Goal: Information Seeking & Learning: Learn about a topic

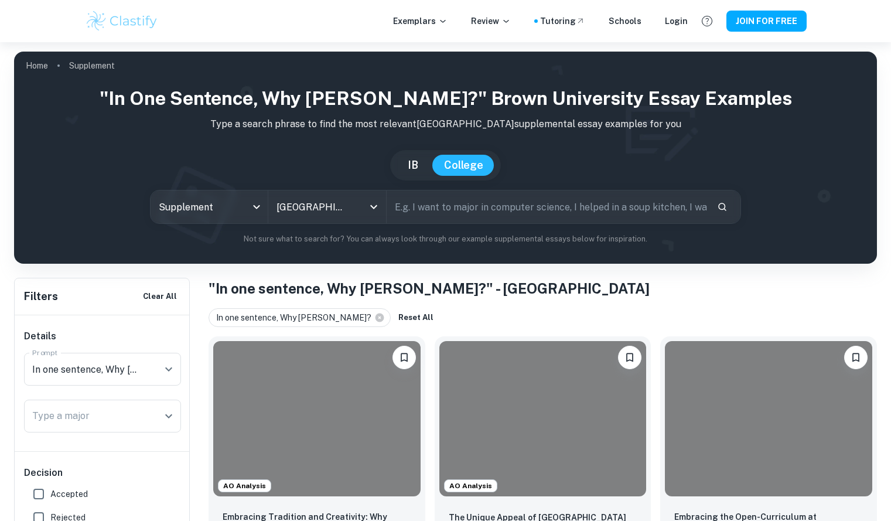
scroll to position [221, 0]
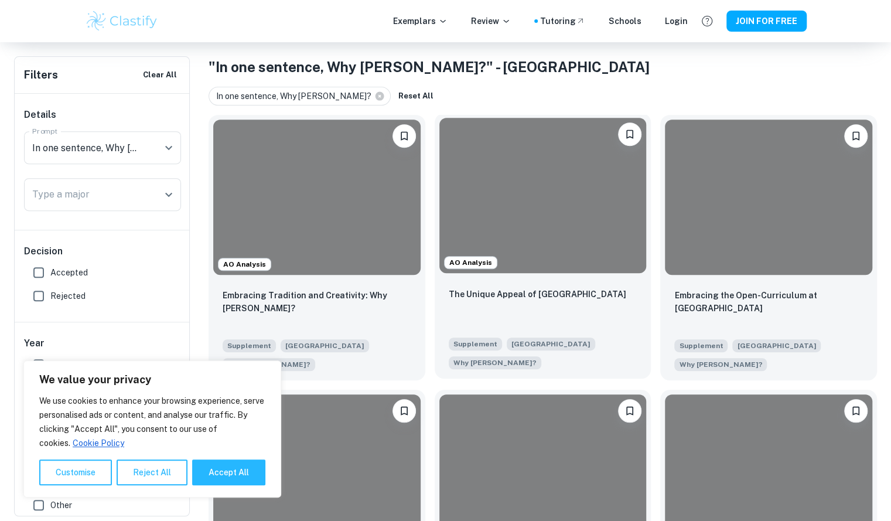
click at [508, 264] on div at bounding box center [542, 195] width 207 height 155
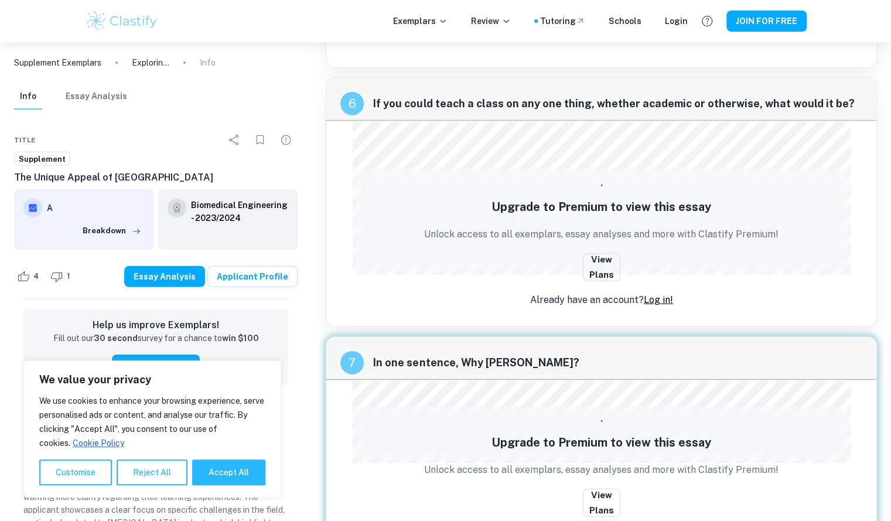
scroll to position [2022, 0]
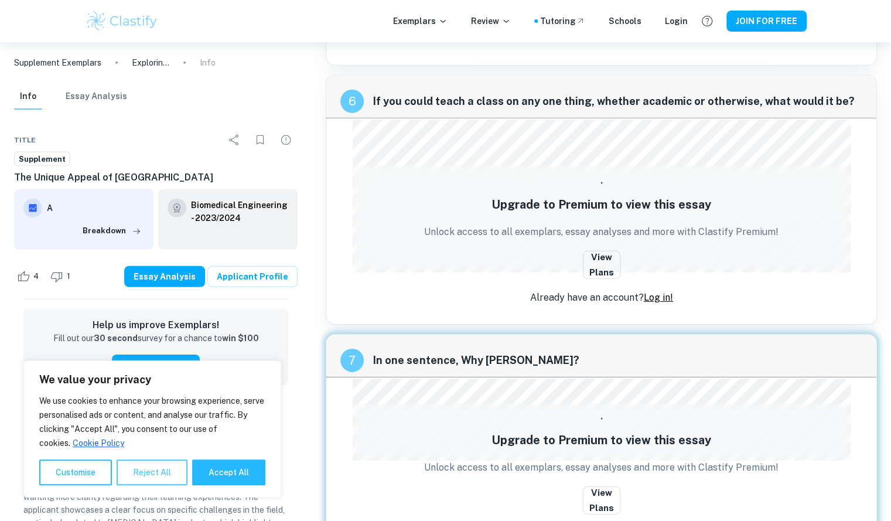
click at [146, 471] on button "Reject All" at bounding box center [152, 472] width 71 height 26
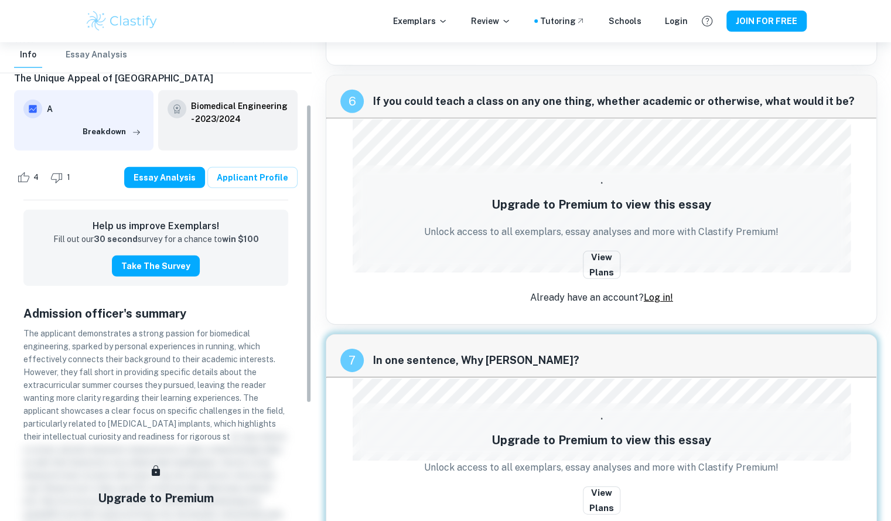
scroll to position [100, 0]
click at [753, 22] on button "JOIN FOR FREE" at bounding box center [766, 21] width 80 height 21
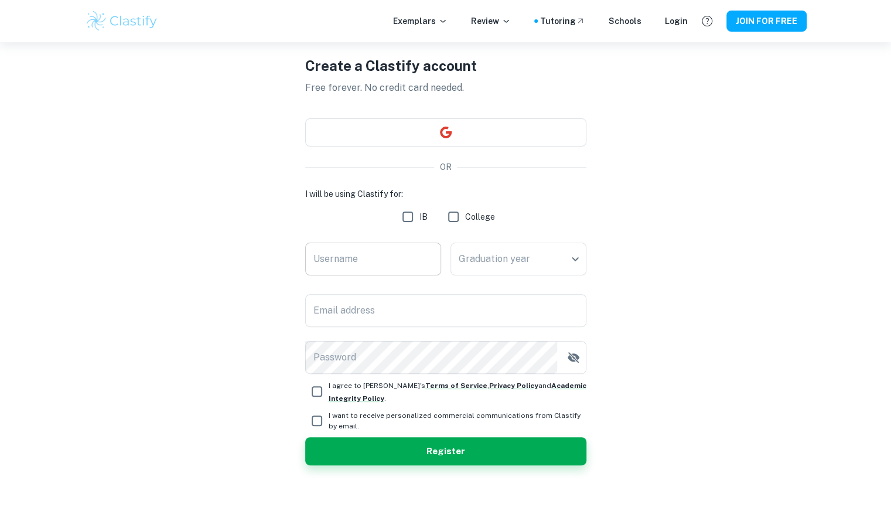
scroll to position [43, 0]
click at [469, 126] on button "button" at bounding box center [445, 132] width 281 height 28
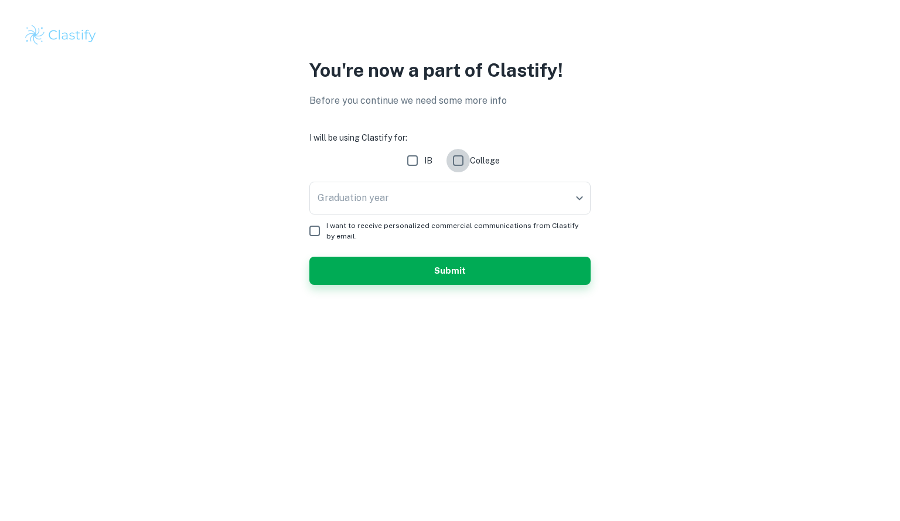
click at [458, 158] on input "College" at bounding box center [457, 160] width 23 height 23
checkbox input "true"
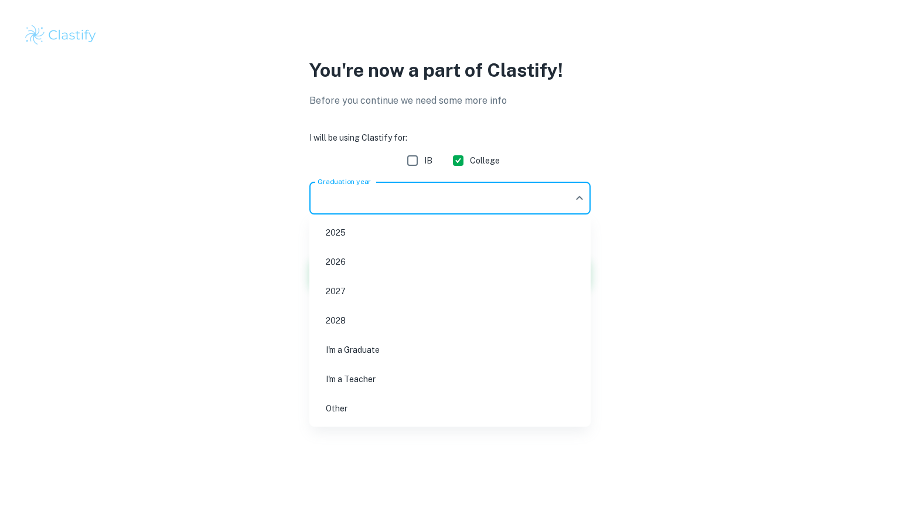
click at [417, 202] on body "We value your privacy We use cookies to enhance your browsing experience, serve…" at bounding box center [450, 260] width 900 height 521
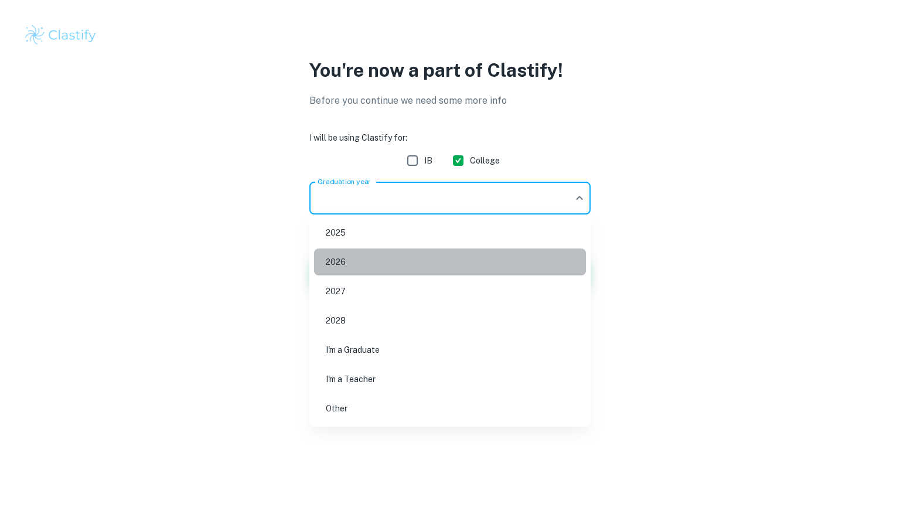
click at [372, 259] on li "2026" at bounding box center [450, 261] width 272 height 27
type input "2026"
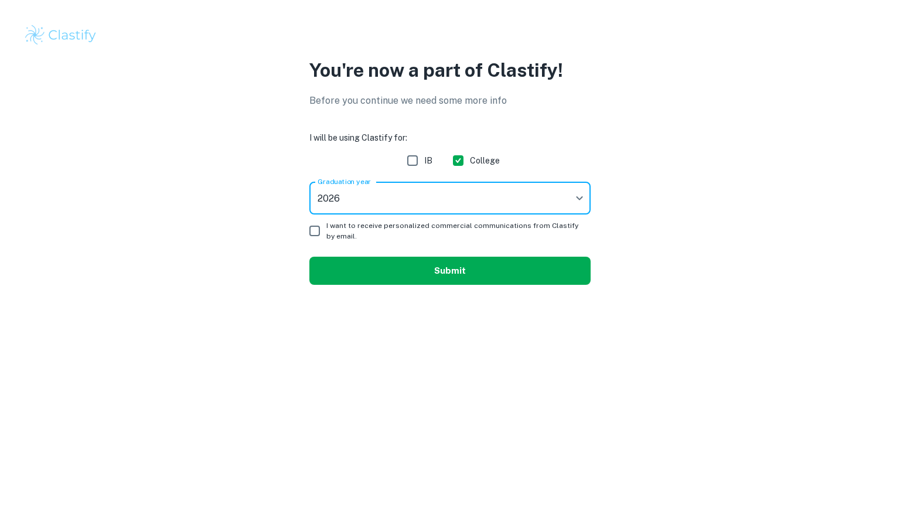
click at [351, 265] on button "Submit" at bounding box center [449, 271] width 281 height 28
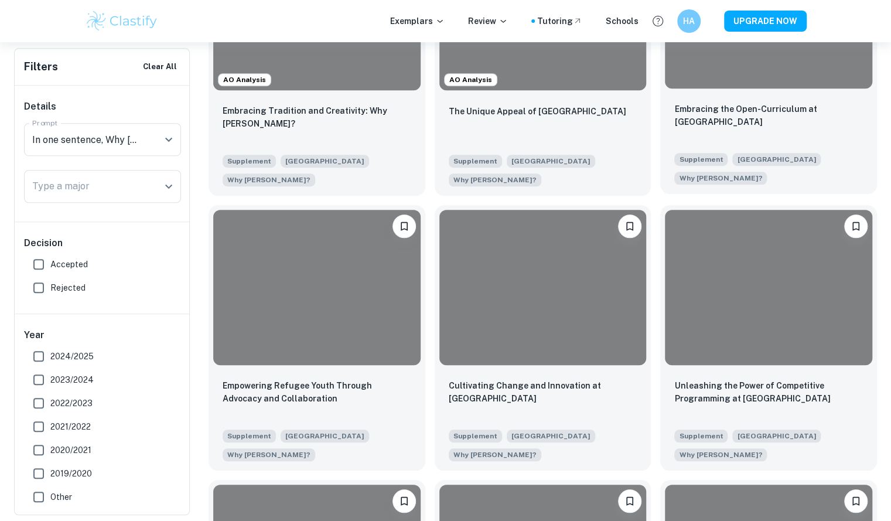
scroll to position [398, 0]
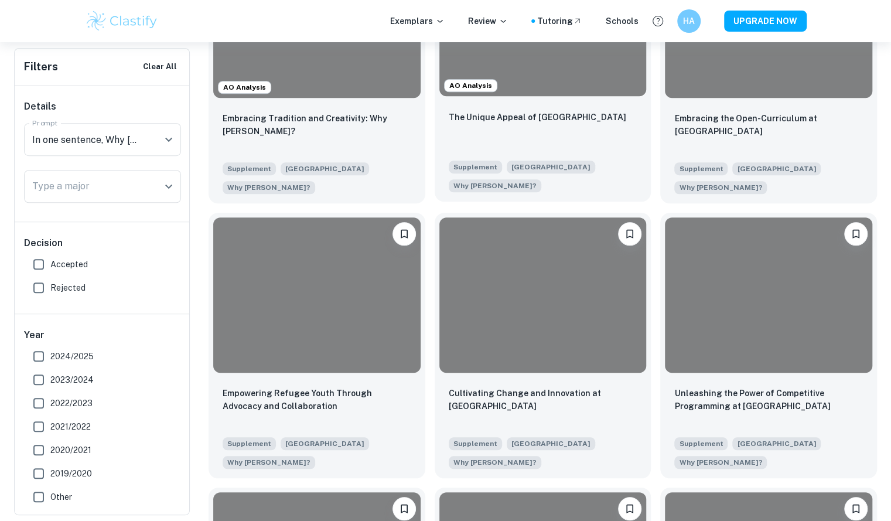
click at [620, 129] on div "The Unique Appeal of [GEOGRAPHIC_DATA]" at bounding box center [543, 130] width 189 height 40
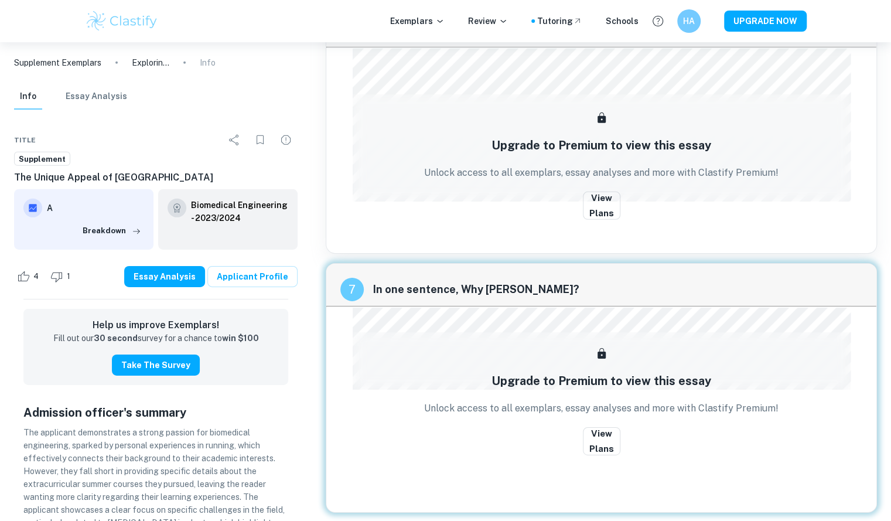
scroll to position [2092, 0]
click at [603, 192] on button "View Plans" at bounding box center [601, 206] width 37 height 28
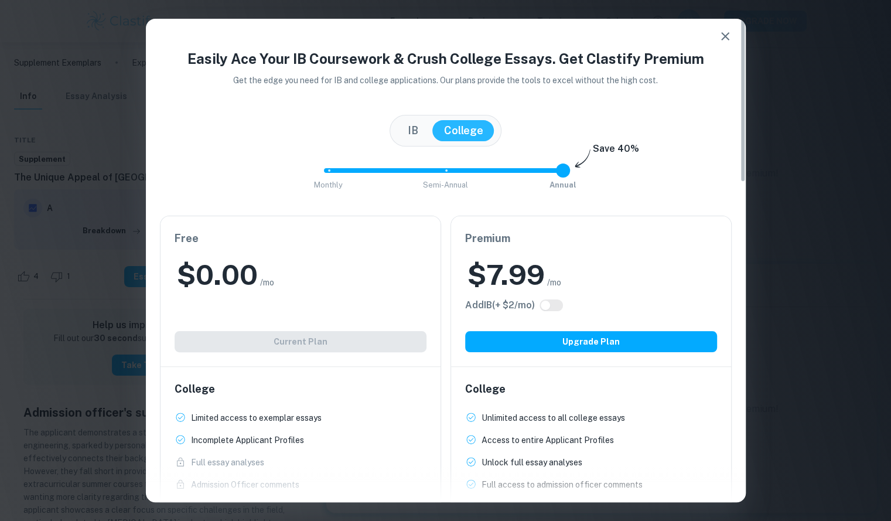
click at [339, 320] on div "Free $ 0.00 /mo Add IB (+ $ 2 /mo) Current Plan" at bounding box center [300, 291] width 280 height 150
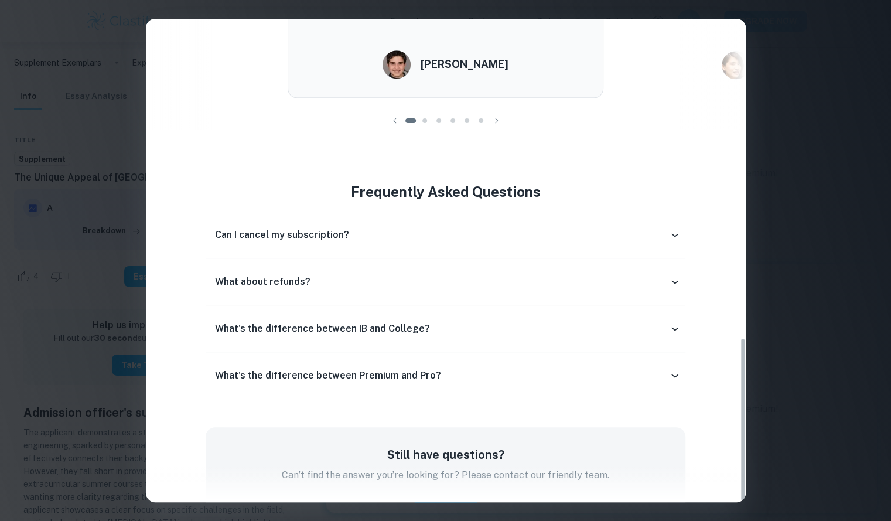
scroll to position [939, 0]
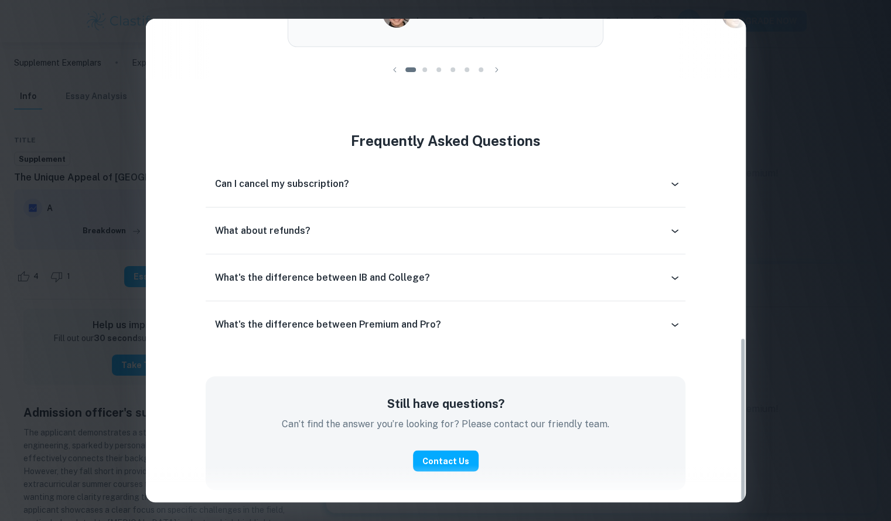
click at [777, 43] on div "Easily Ace Your IB Coursework & Crush College Essays. Get Clastify Premium Get …" at bounding box center [445, 260] width 891 height 521
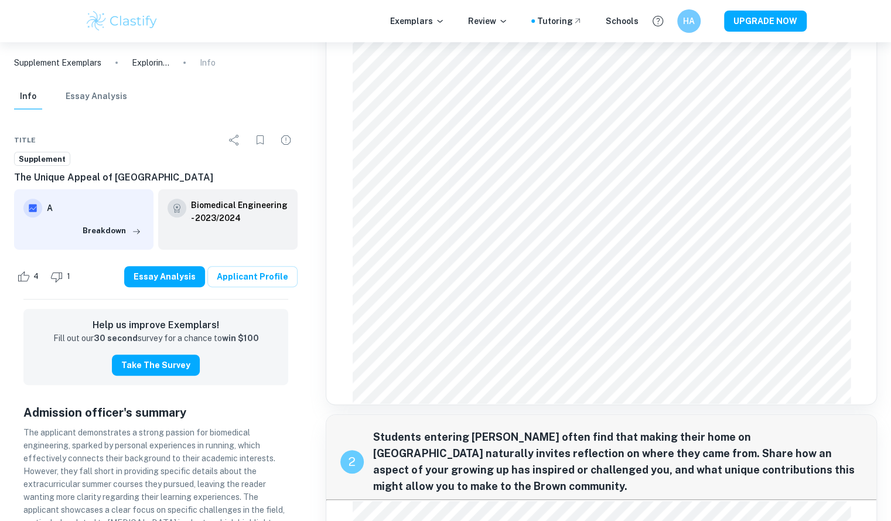
scroll to position [143, 0]
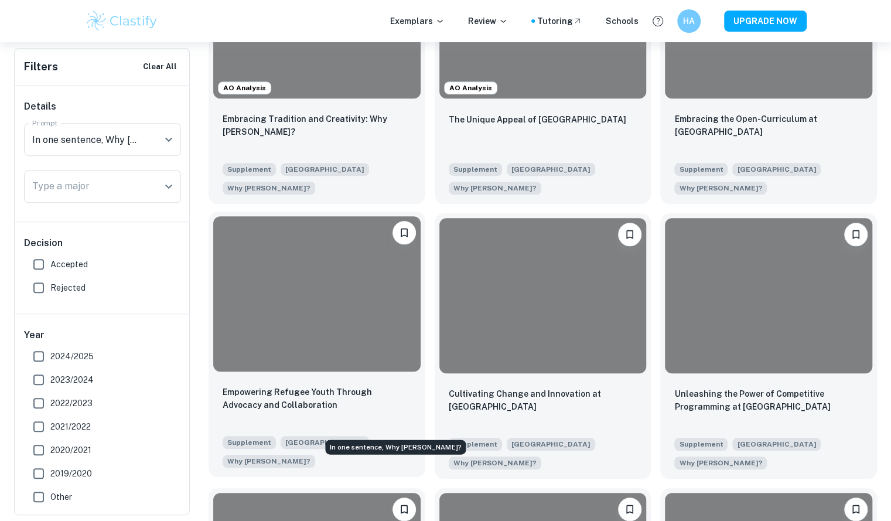
scroll to position [685, 0]
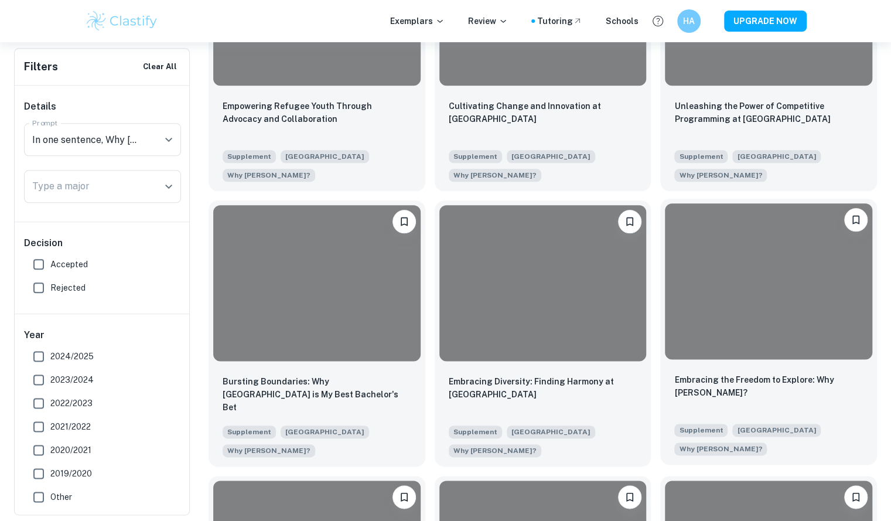
click at [696, 364] on div "Embracing the Freedom to Explore: Why [PERSON_NAME]? Supplement Brown Universit…" at bounding box center [768, 414] width 217 height 101
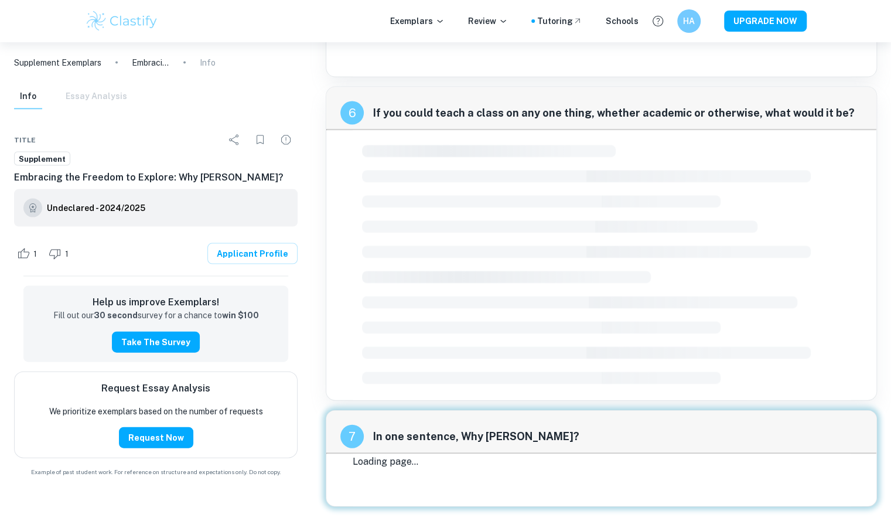
scroll to position [1420, 0]
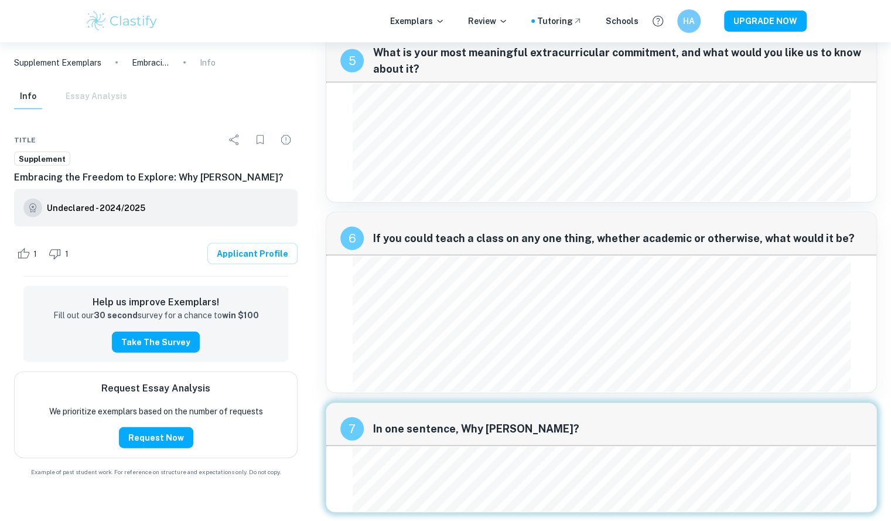
click at [663, 404] on div "7 In one sentence, Why [PERSON_NAME]?" at bounding box center [601, 424] width 550 height 42
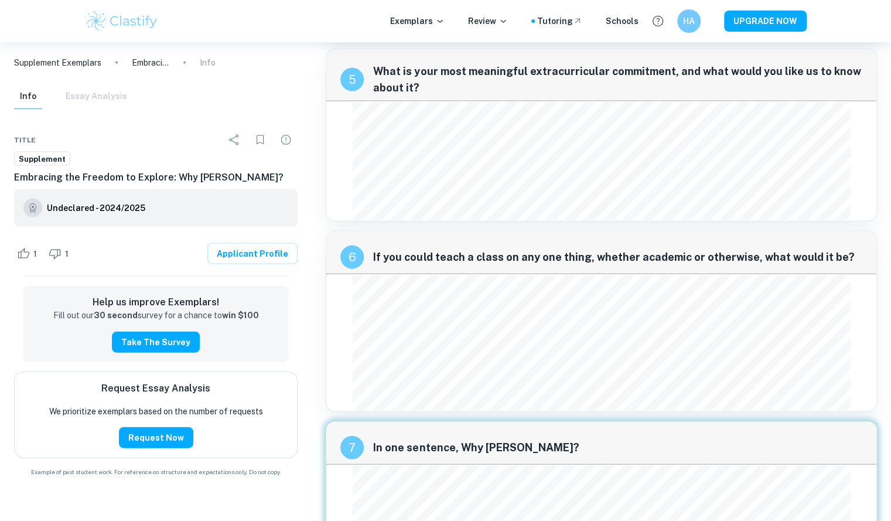
scroll to position [1420, 0]
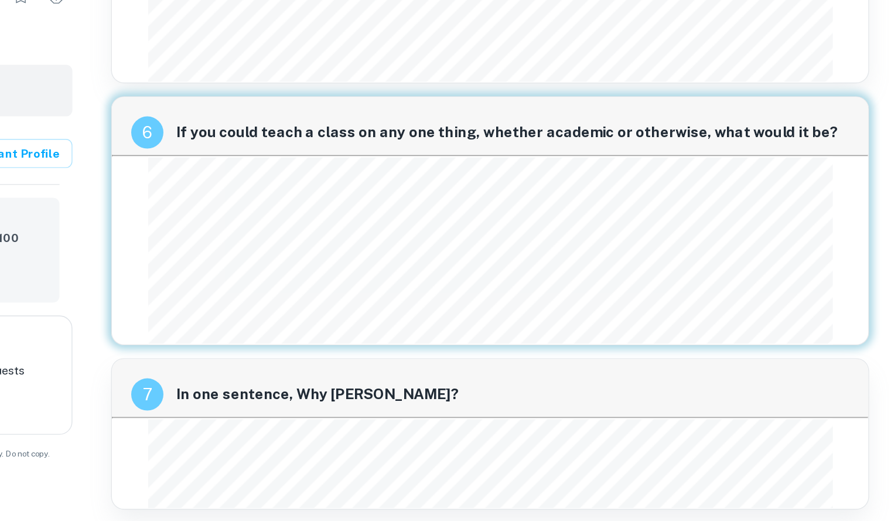
scroll to position [1418, 0]
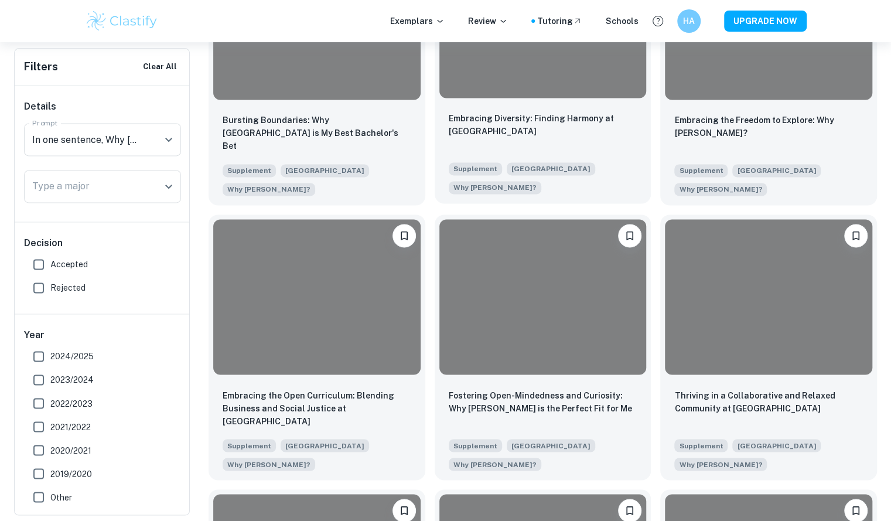
scroll to position [947, 0]
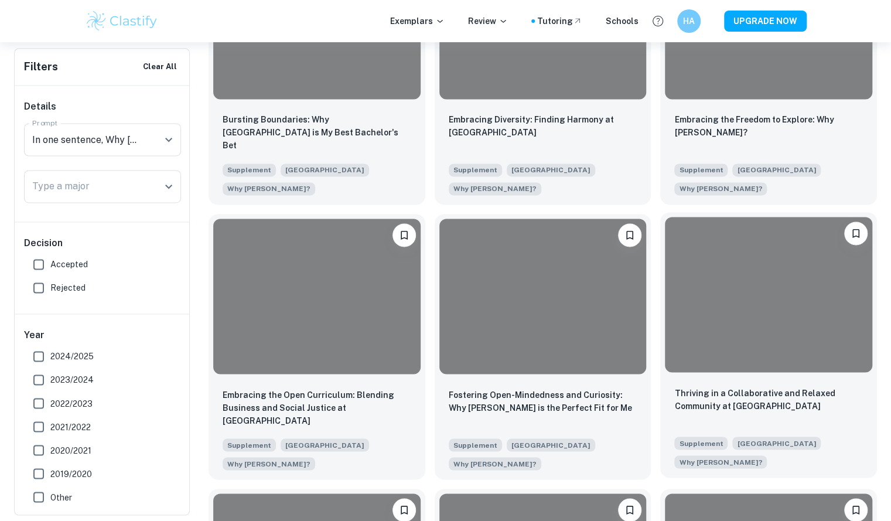
click at [779, 313] on div at bounding box center [768, 294] width 207 height 155
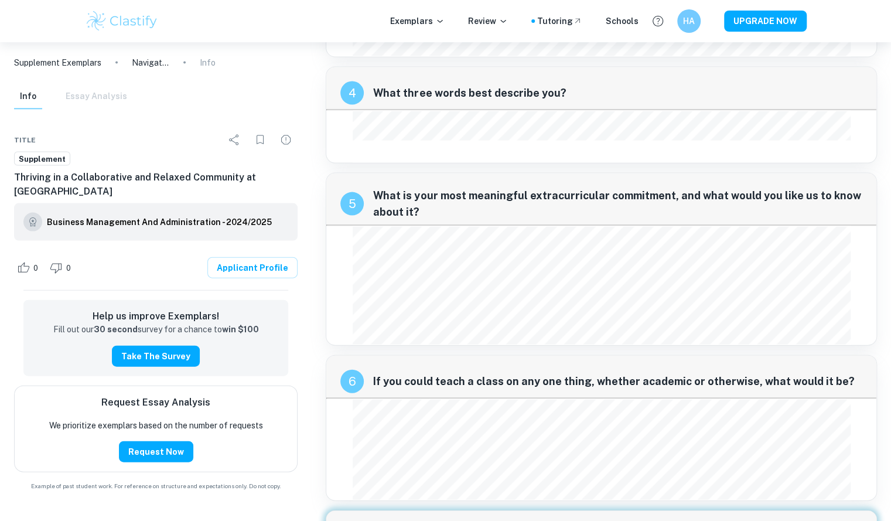
scroll to position [1544, 0]
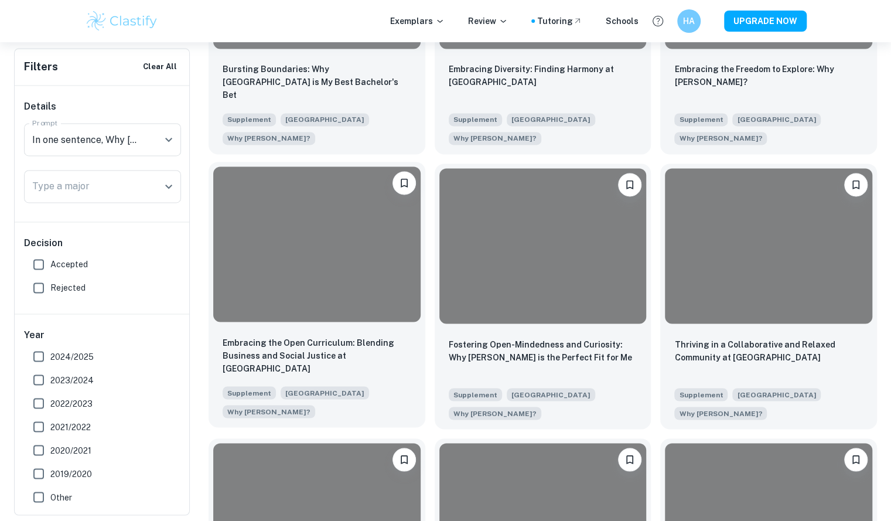
scroll to position [997, 0]
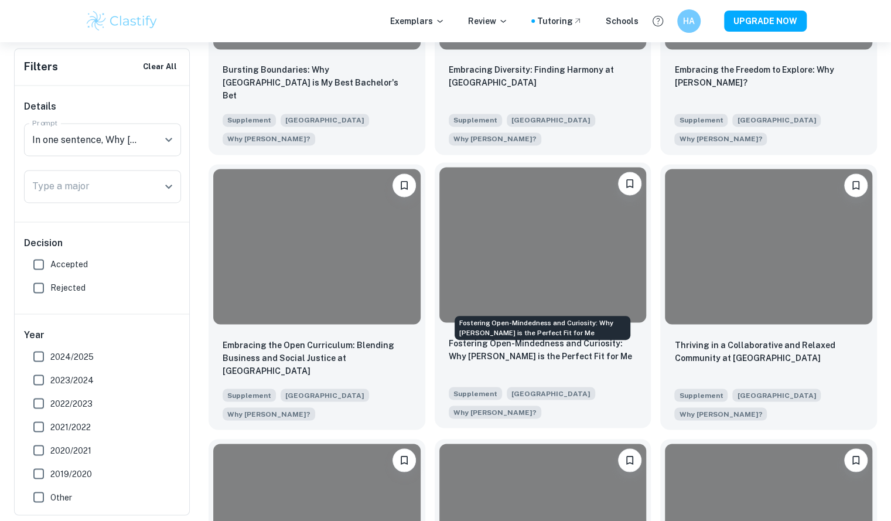
click at [534, 336] on p "Fostering Open-Mindedness and Curiosity: Why [PERSON_NAME] is the Perfect Fit f…" at bounding box center [543, 349] width 189 height 26
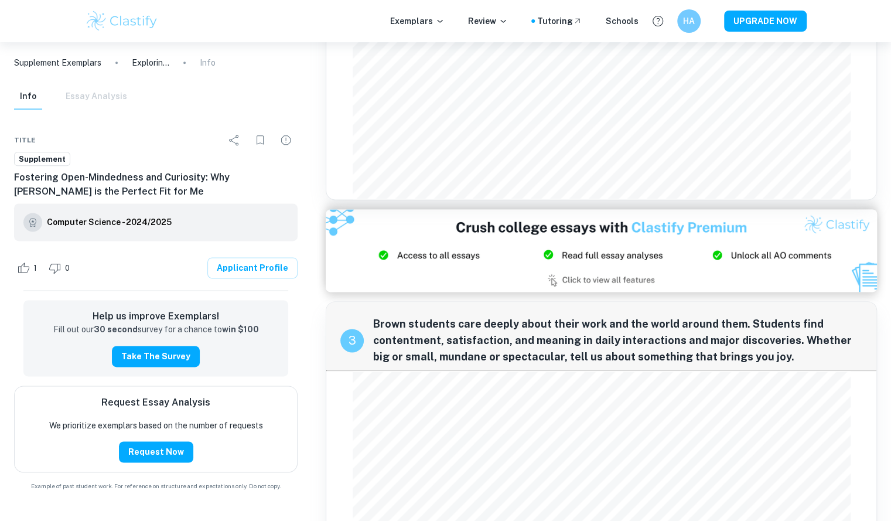
scroll to position [1628, 0]
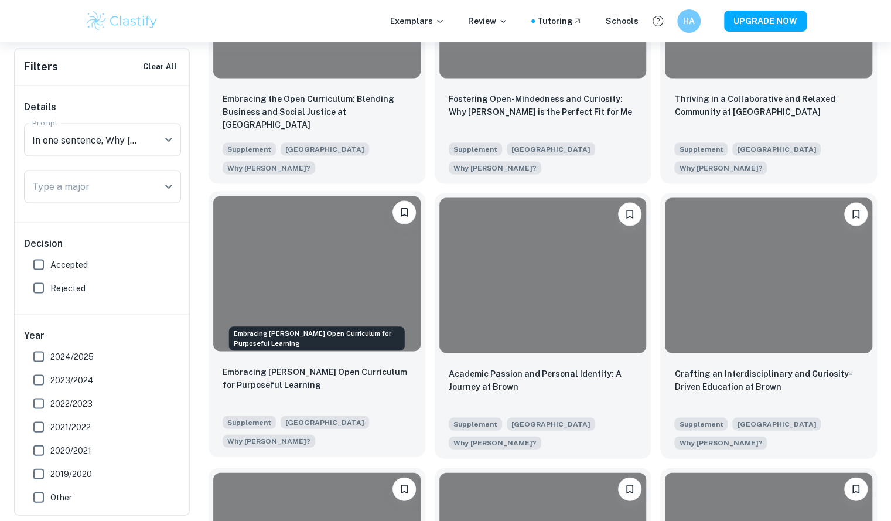
scroll to position [1250, 0]
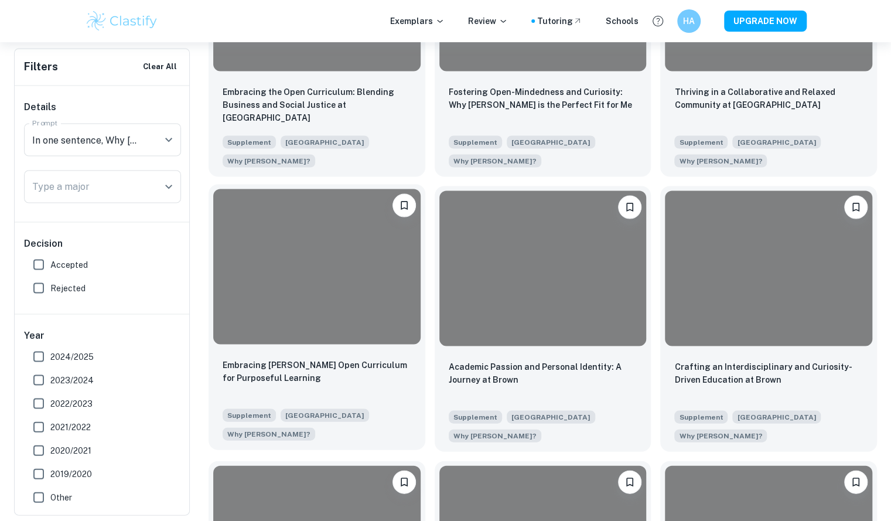
click at [361, 270] on div at bounding box center [316, 266] width 207 height 155
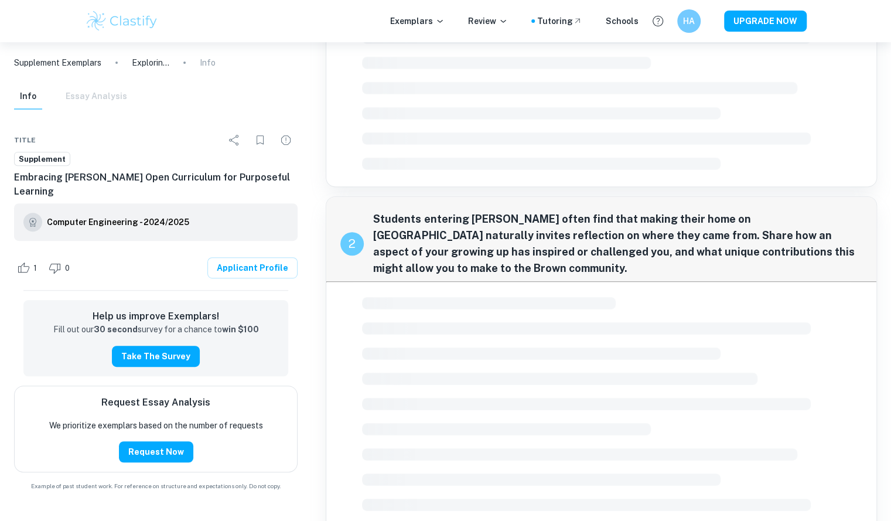
scroll to position [773, 0]
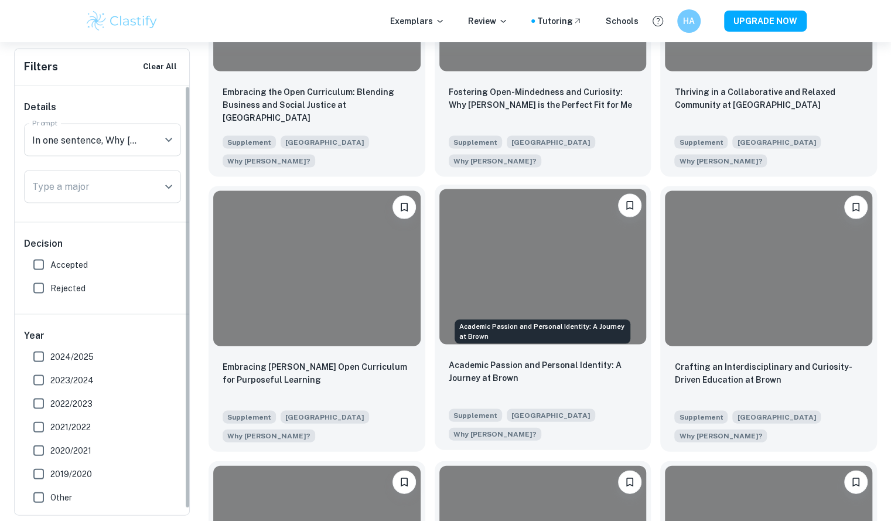
scroll to position [1345, 0]
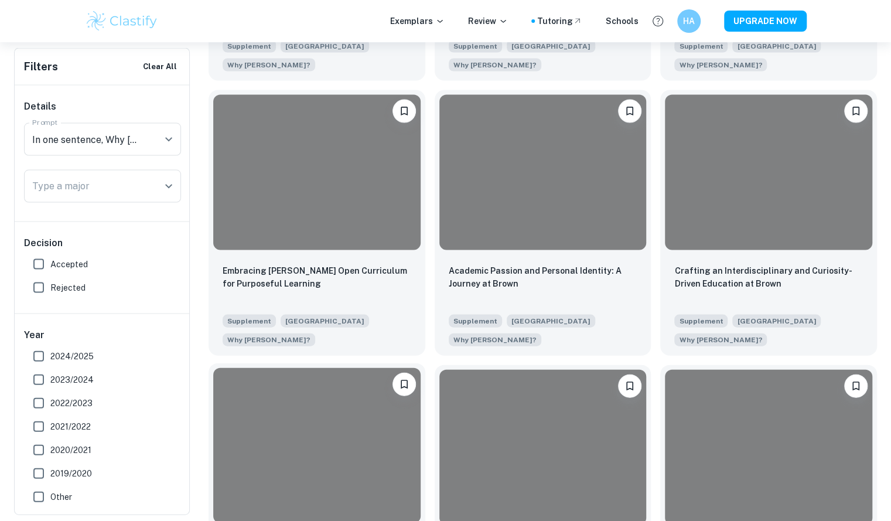
click at [369, 391] on div at bounding box center [316, 445] width 207 height 155
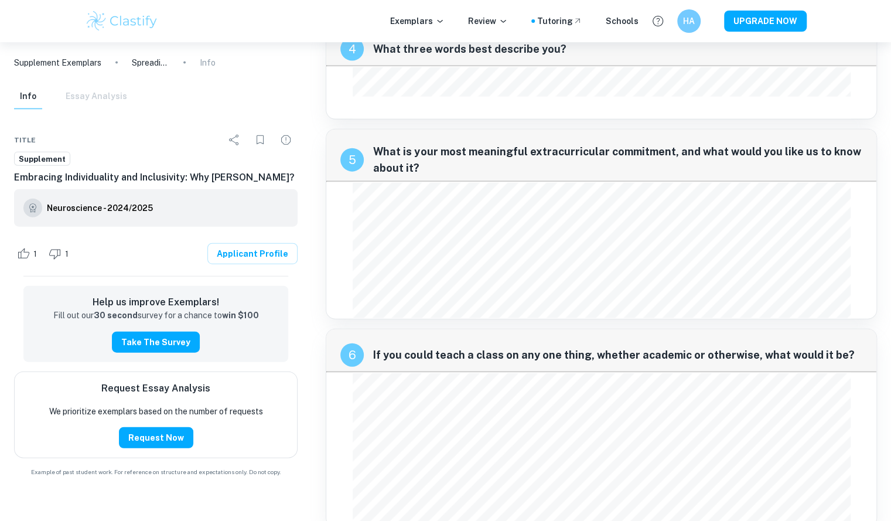
scroll to position [1551, 0]
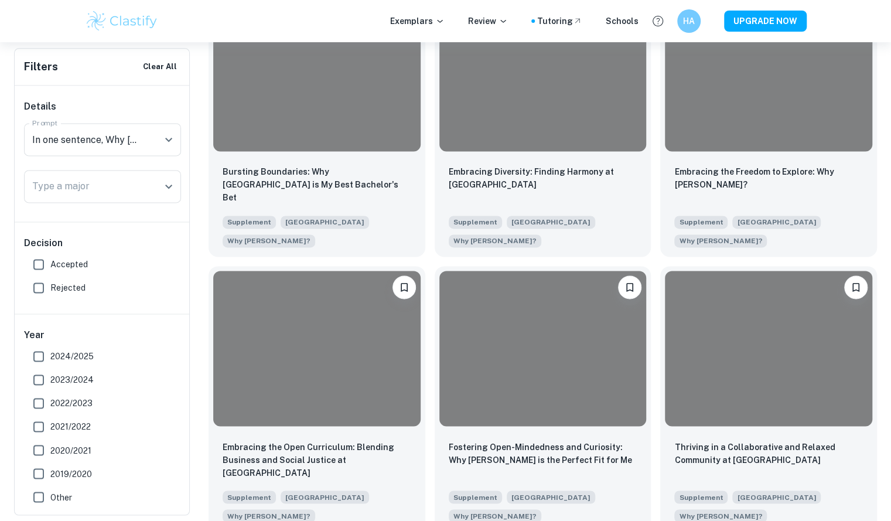
scroll to position [642, 0]
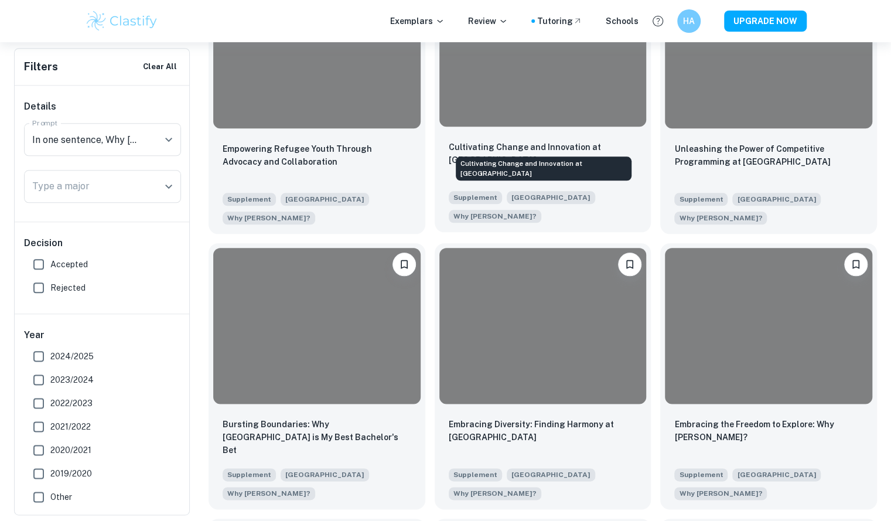
click at [549, 141] on p "Cultivating Change and Innovation at [GEOGRAPHIC_DATA]" at bounding box center [543, 154] width 189 height 26
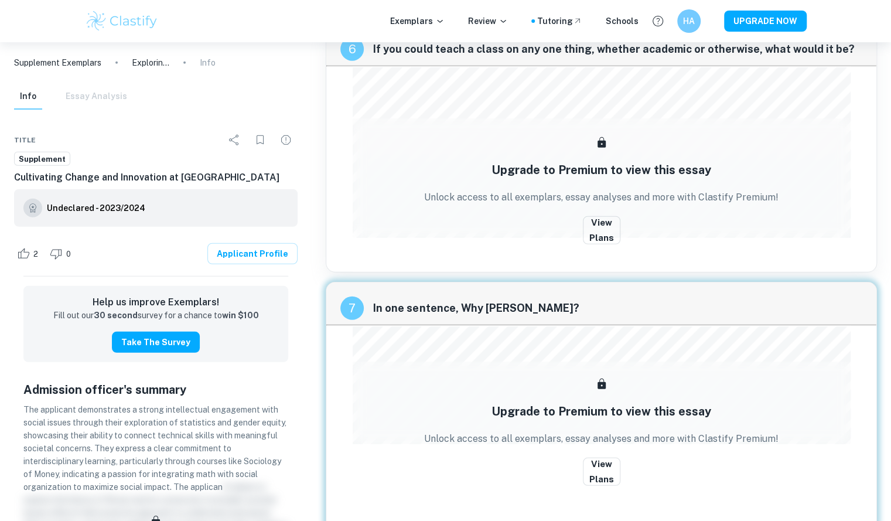
scroll to position [1845, 0]
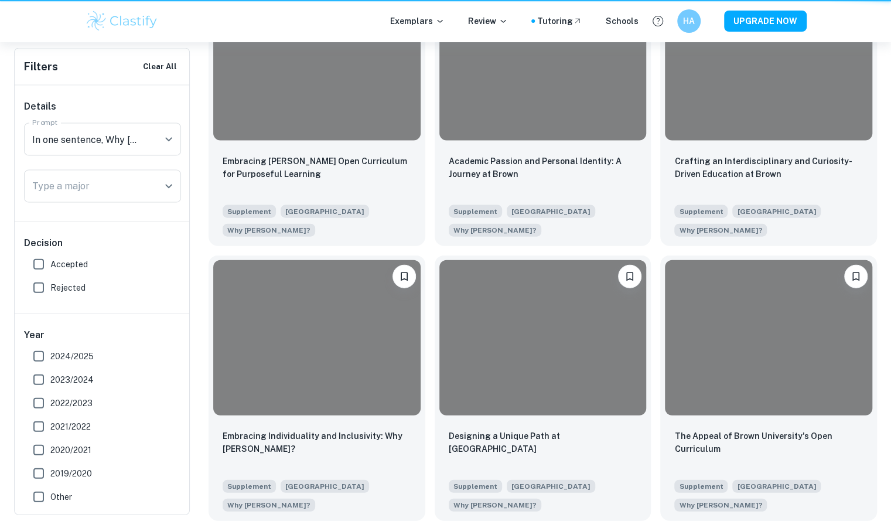
scroll to position [642, 0]
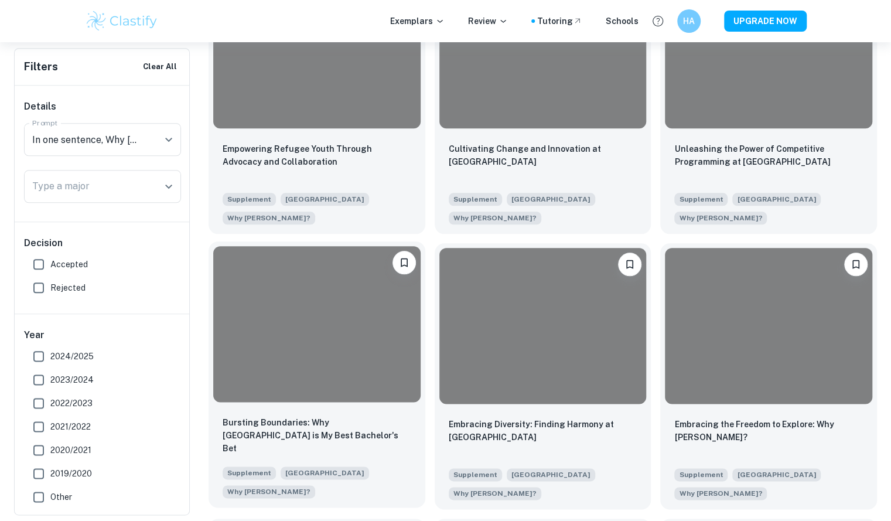
click at [315, 341] on div at bounding box center [316, 323] width 207 height 155
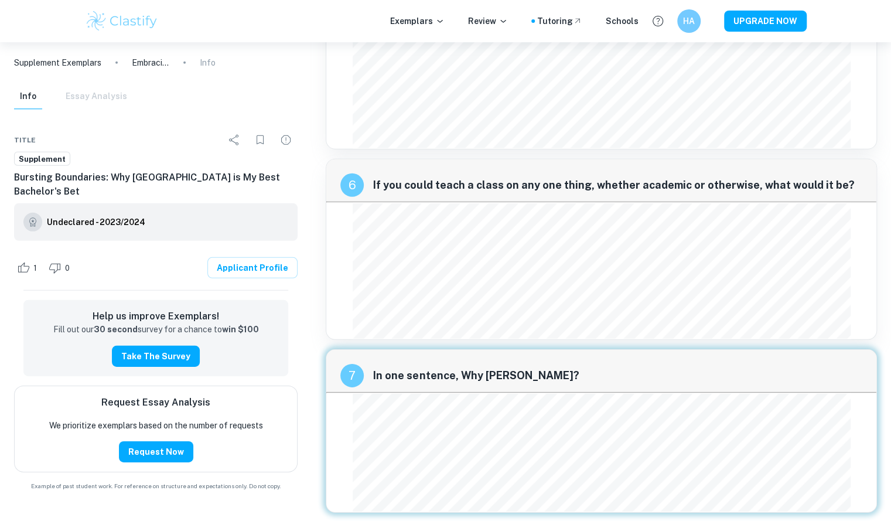
scroll to position [1982, 0]
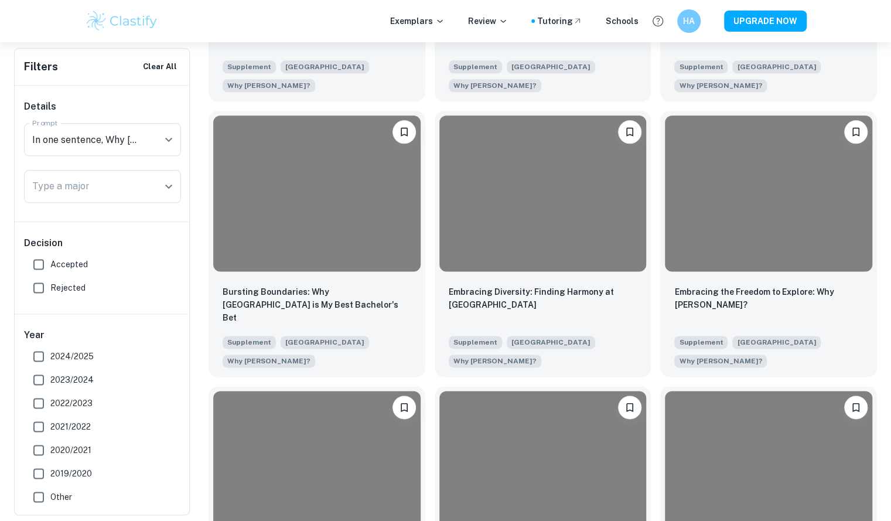
scroll to position [774, 0]
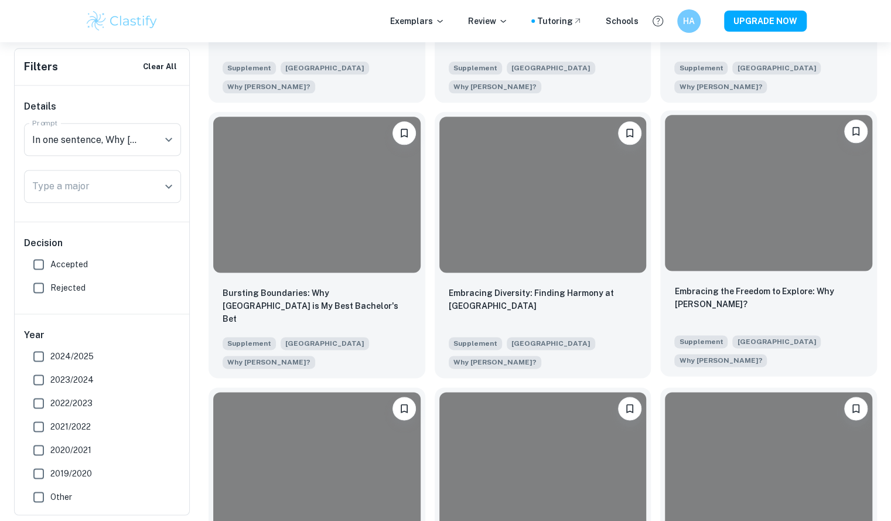
click at [765, 184] on div at bounding box center [768, 192] width 207 height 155
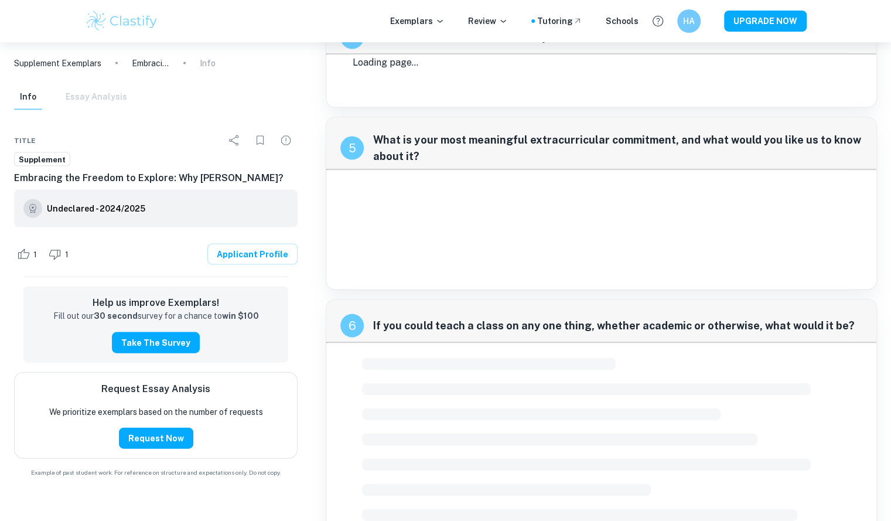
scroll to position [1420, 0]
